Goal: Task Accomplishment & Management: Use online tool/utility

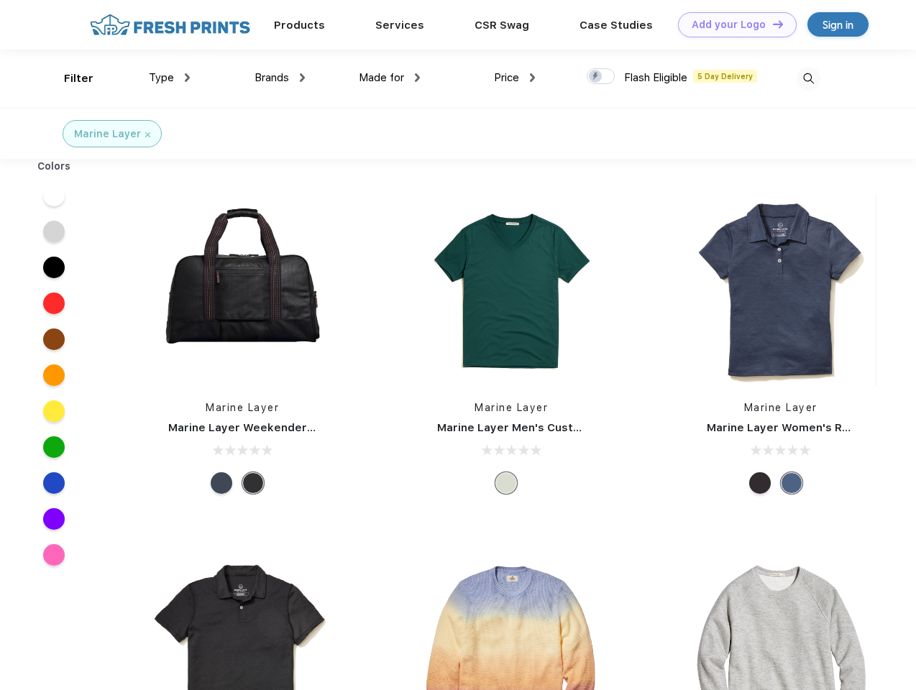
click at [732, 24] on link "Add your Logo Design Tool" at bounding box center [737, 24] width 119 height 25
click at [0, 0] on div "Design Tool" at bounding box center [0, 0] width 0 height 0
click at [772, 24] on link "Add your Logo Design Tool" at bounding box center [737, 24] width 119 height 25
click at [69, 78] on div "Filter" at bounding box center [78, 78] width 29 height 17
click at [170, 78] on span "Type" at bounding box center [161, 77] width 25 height 13
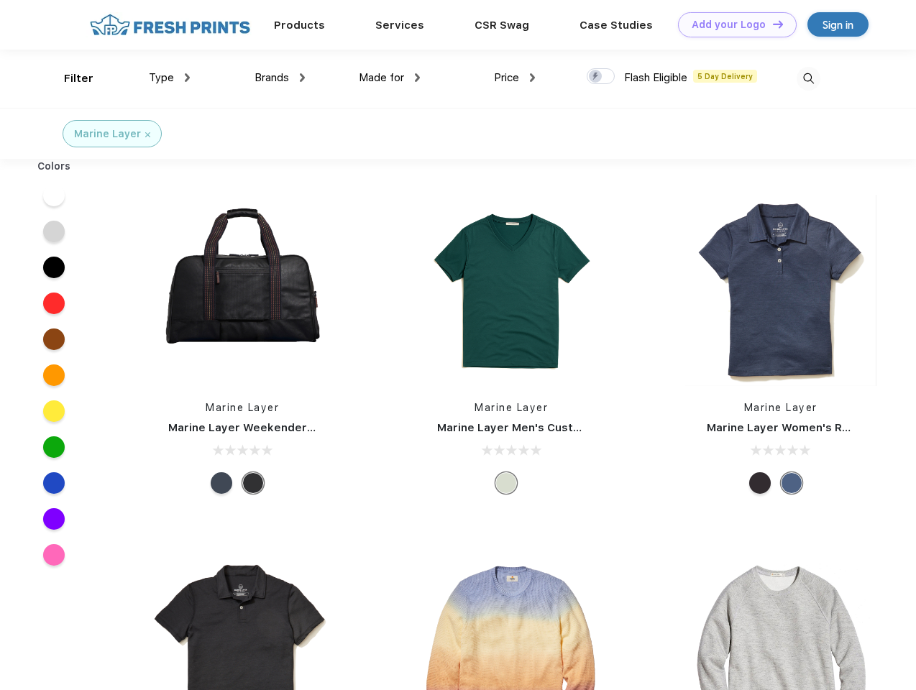
click at [280, 78] on span "Brands" at bounding box center [272, 77] width 35 height 13
click at [390, 78] on span "Made for" at bounding box center [381, 77] width 45 height 13
click at [515, 78] on span "Price" at bounding box center [506, 77] width 25 height 13
click at [601, 77] on div at bounding box center [601, 76] width 28 height 16
click at [596, 77] on input "checkbox" at bounding box center [591, 72] width 9 height 9
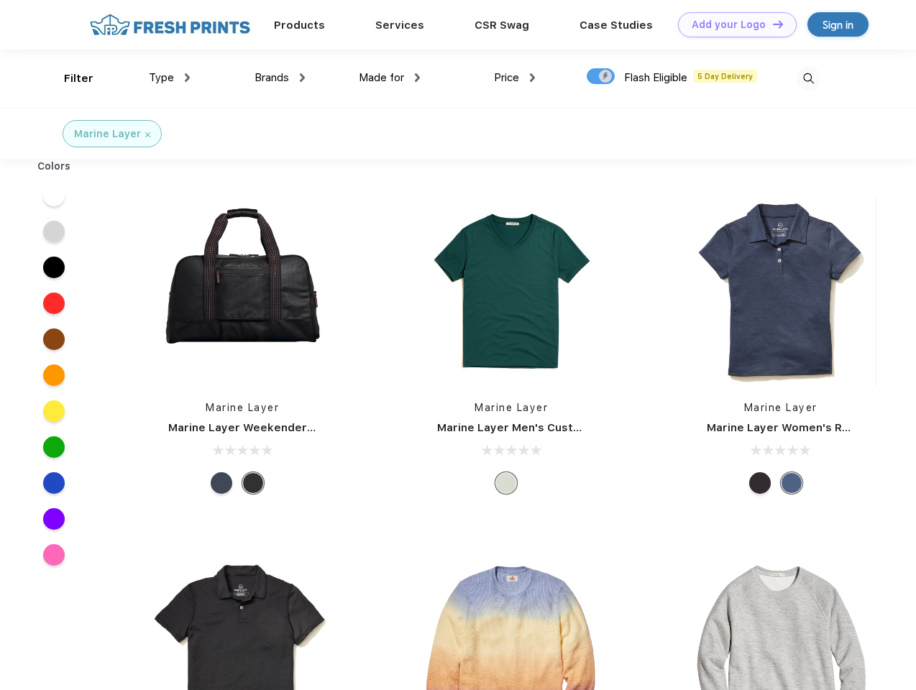
click at [808, 78] on img at bounding box center [809, 79] width 24 height 24
